Goal: Navigation & Orientation: Find specific page/section

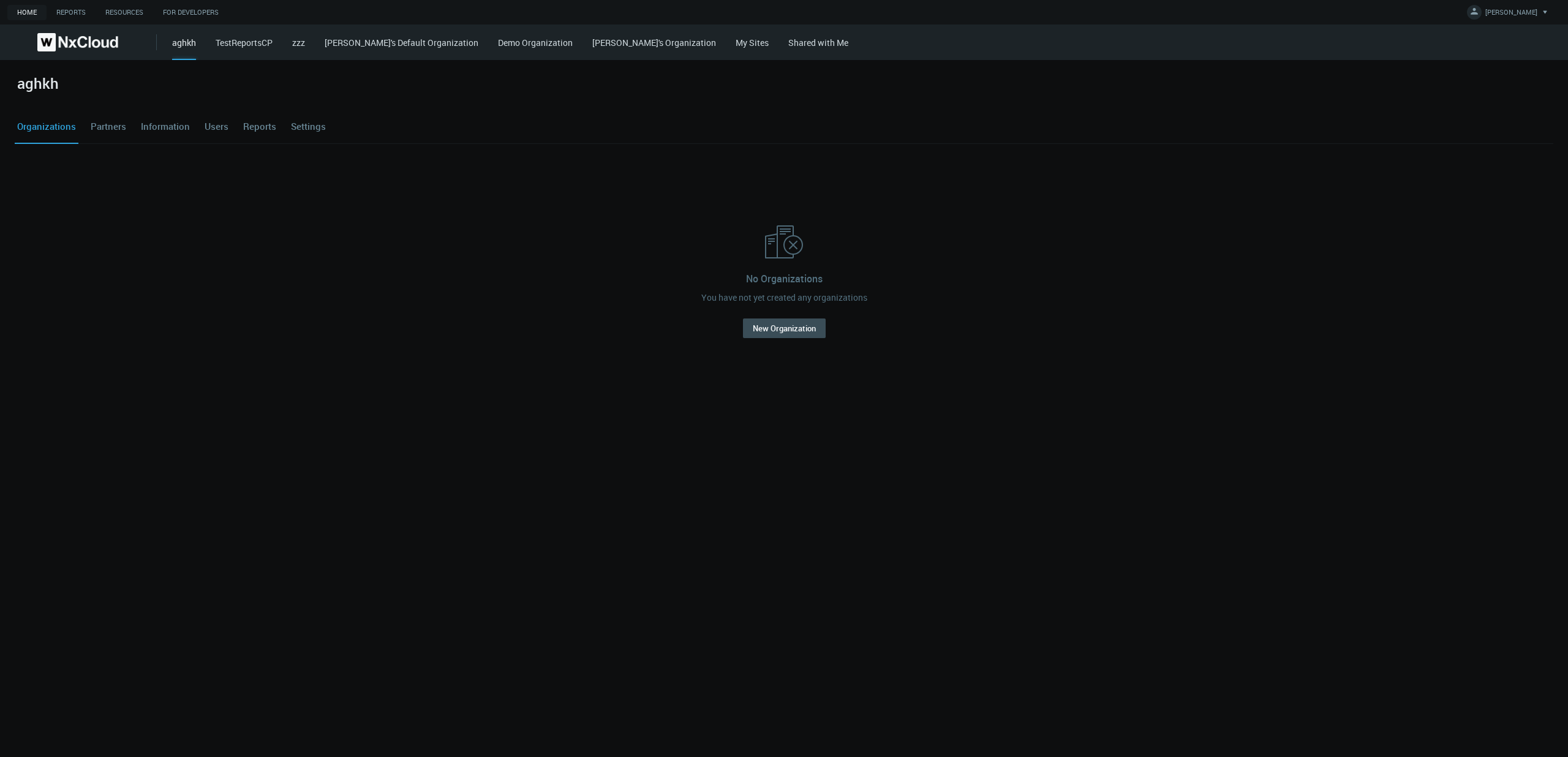
click at [735, 42] on link "My Sites" at bounding box center [752, 42] width 33 height 12
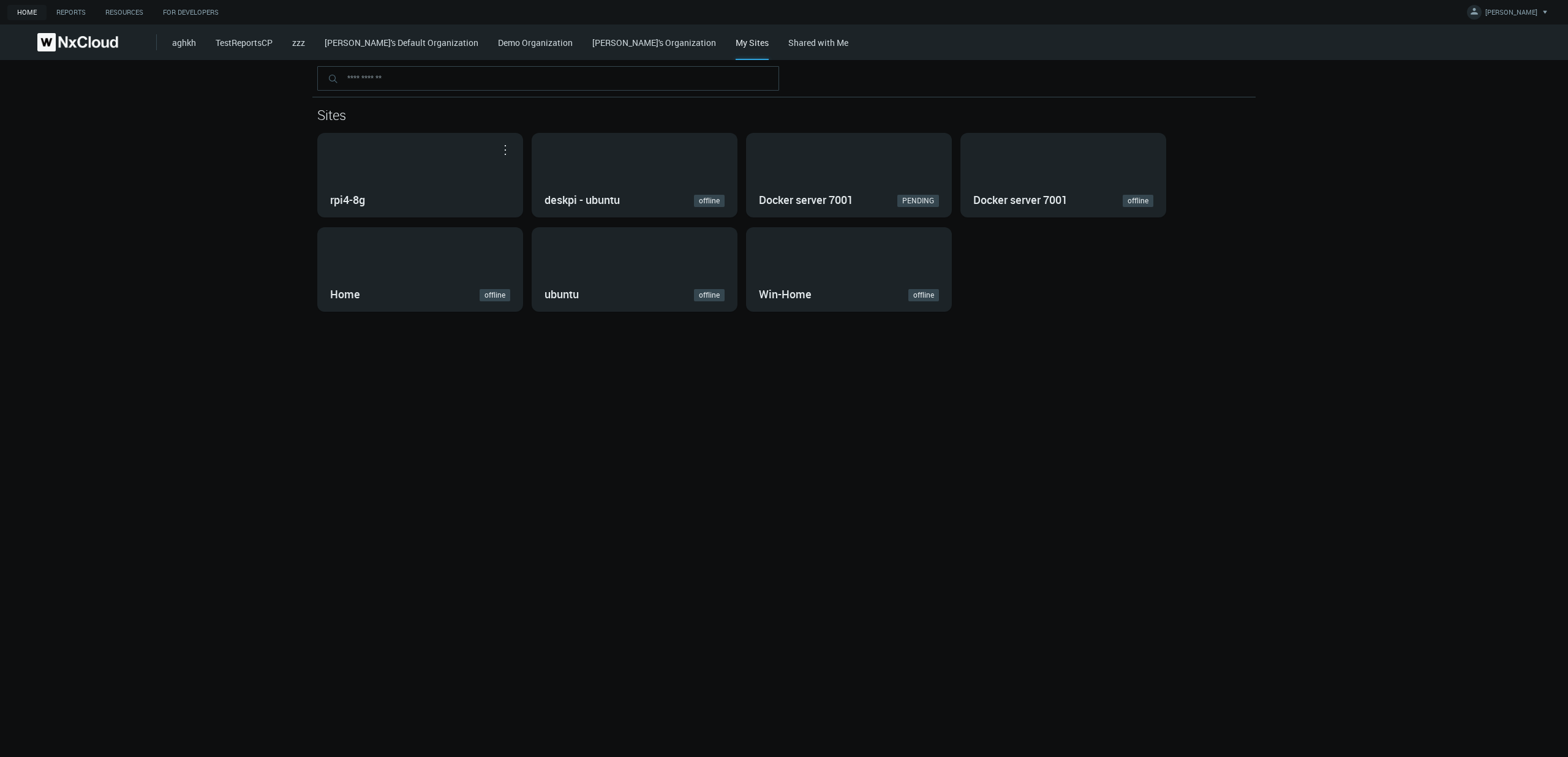
click at [788, 42] on link "Shared with Me" at bounding box center [818, 42] width 60 height 12
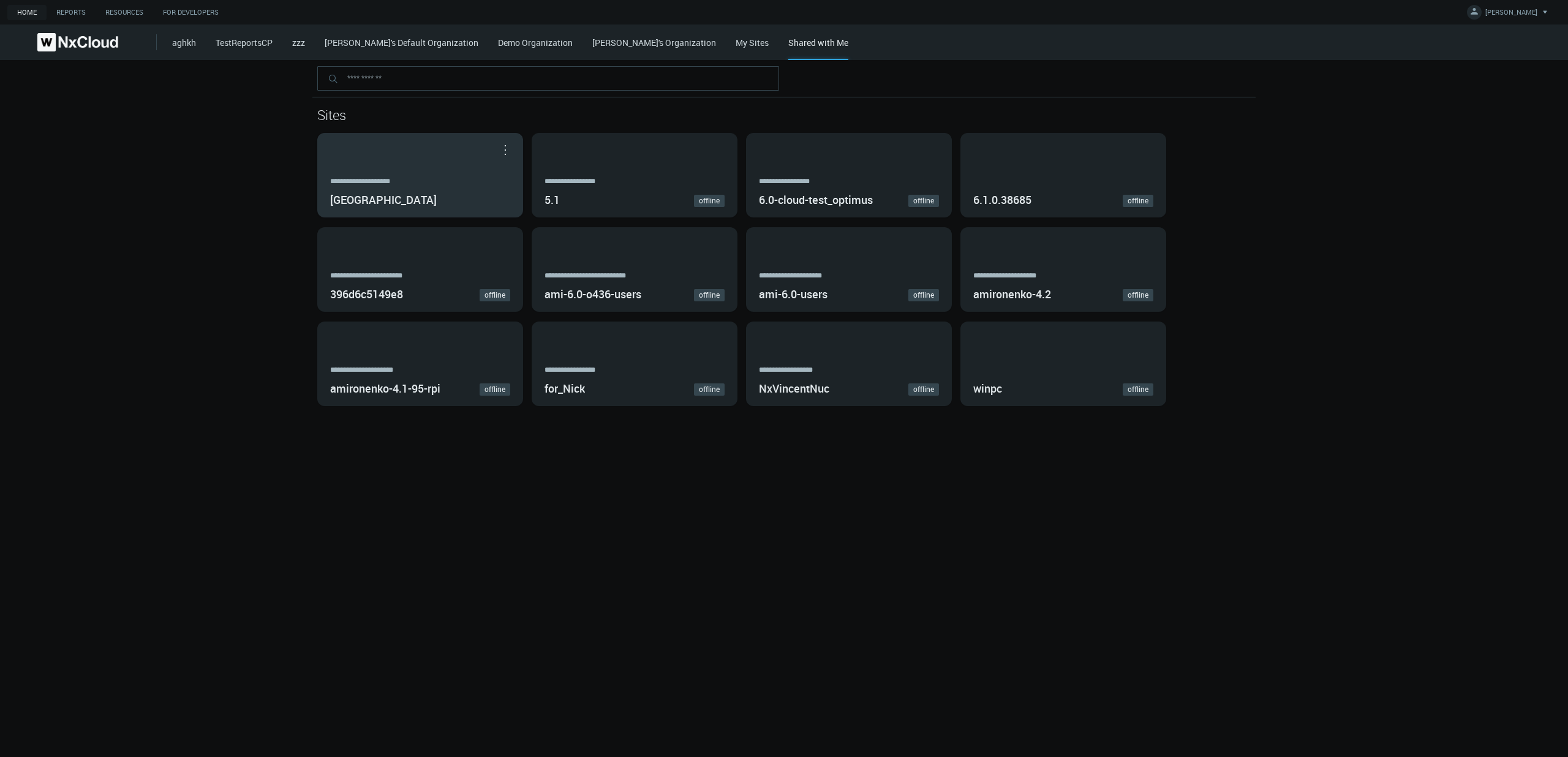
click at [441, 178] on div "**********" at bounding box center [420, 183] width 180 height 10
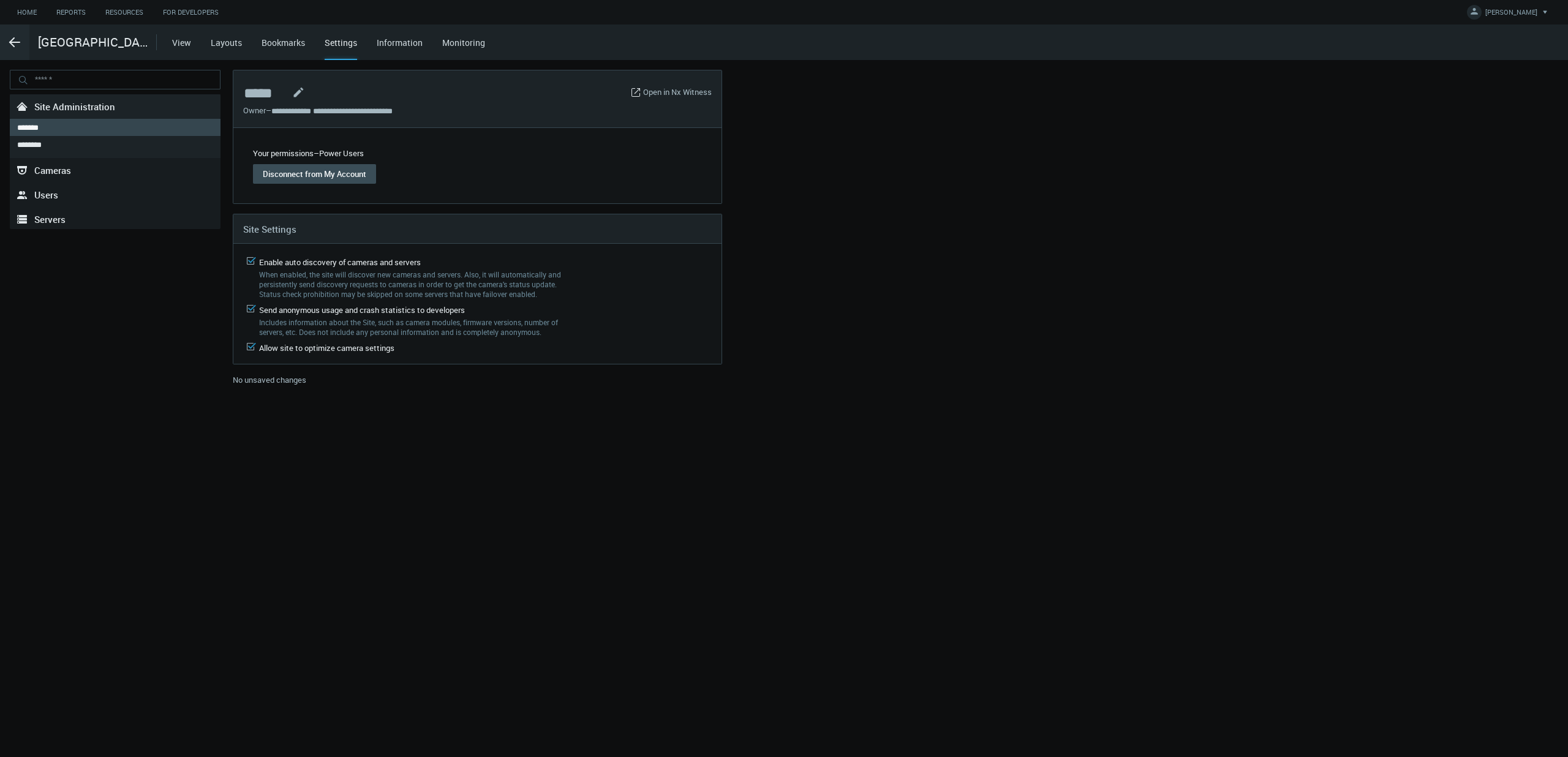
click at [239, 48] on link "Layouts" at bounding box center [226, 42] width 31 height 12
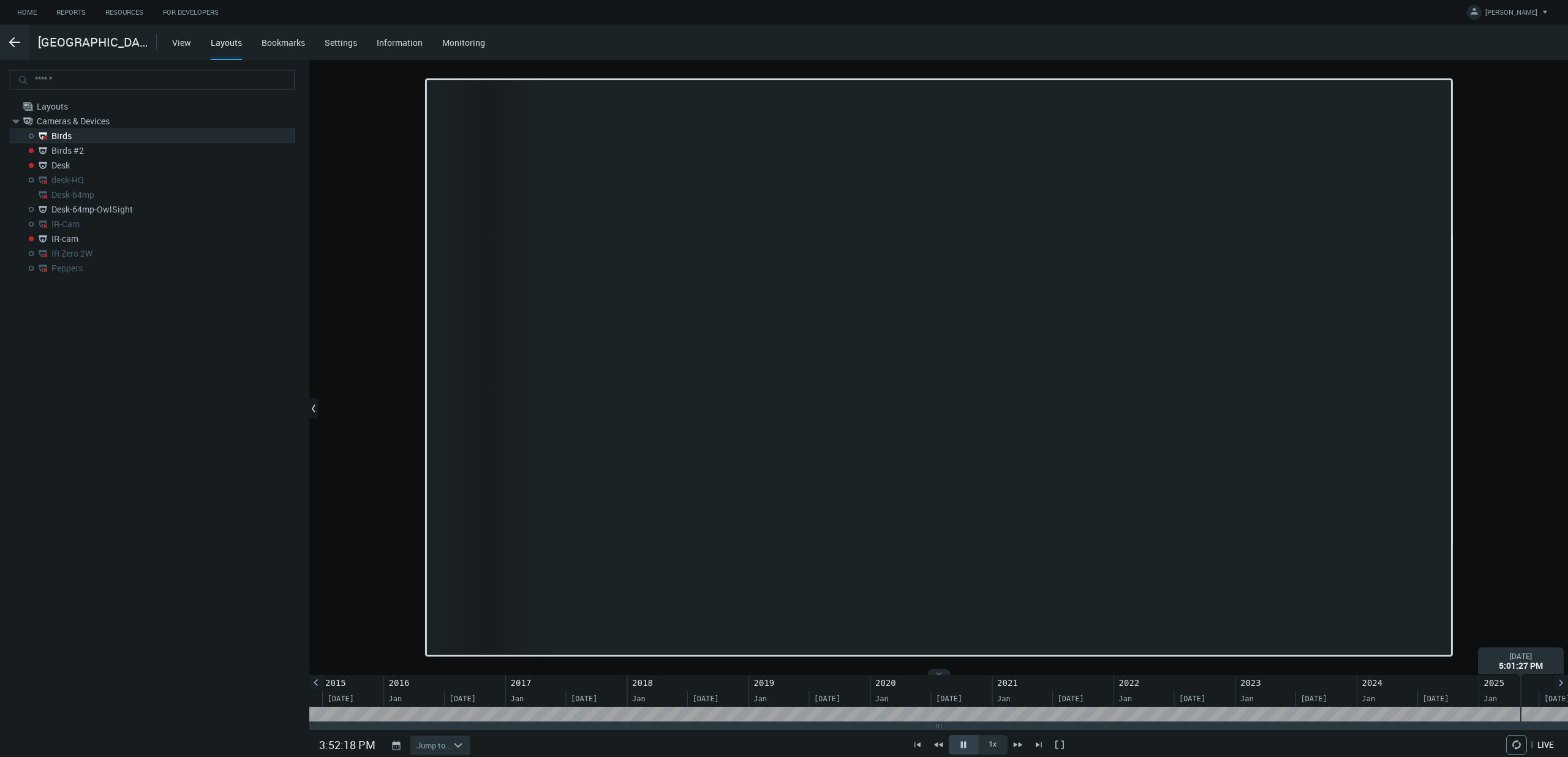
click at [961, 745] on icon at bounding box center [963, 745] width 6 height 7
click at [1408, 44] on div "View Layouts Bookmarks Settings Information Monitoring" at bounding box center [870, 42] width 1396 height 36
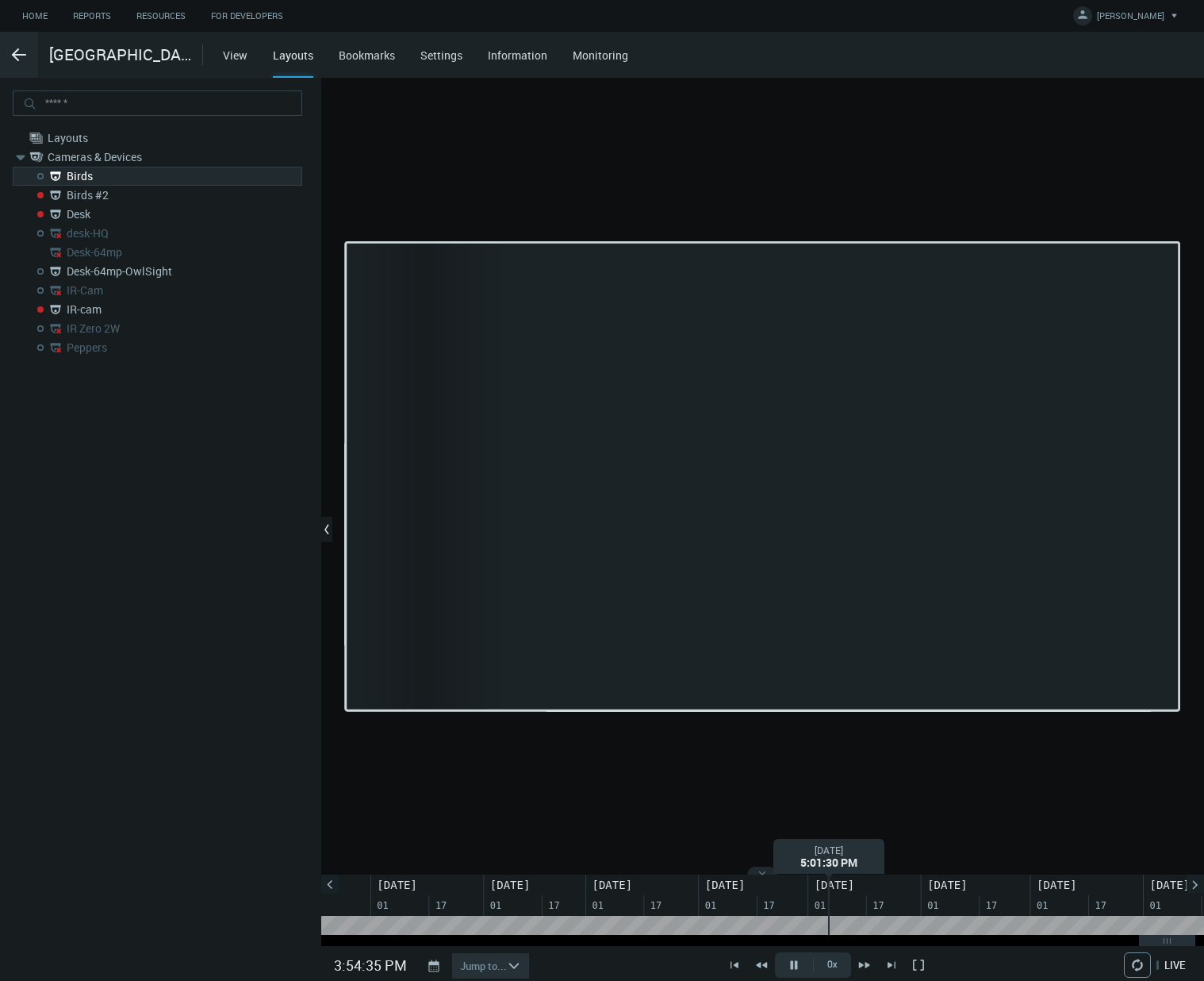
drag, startPoint x: 1136, startPoint y: 943, endPoint x: 1156, endPoint y: 943, distance: 20.0
click at [1156, 943] on div at bounding box center [1168, 941] width 57 height 11
